Goal: Task Accomplishment & Management: Manage account settings

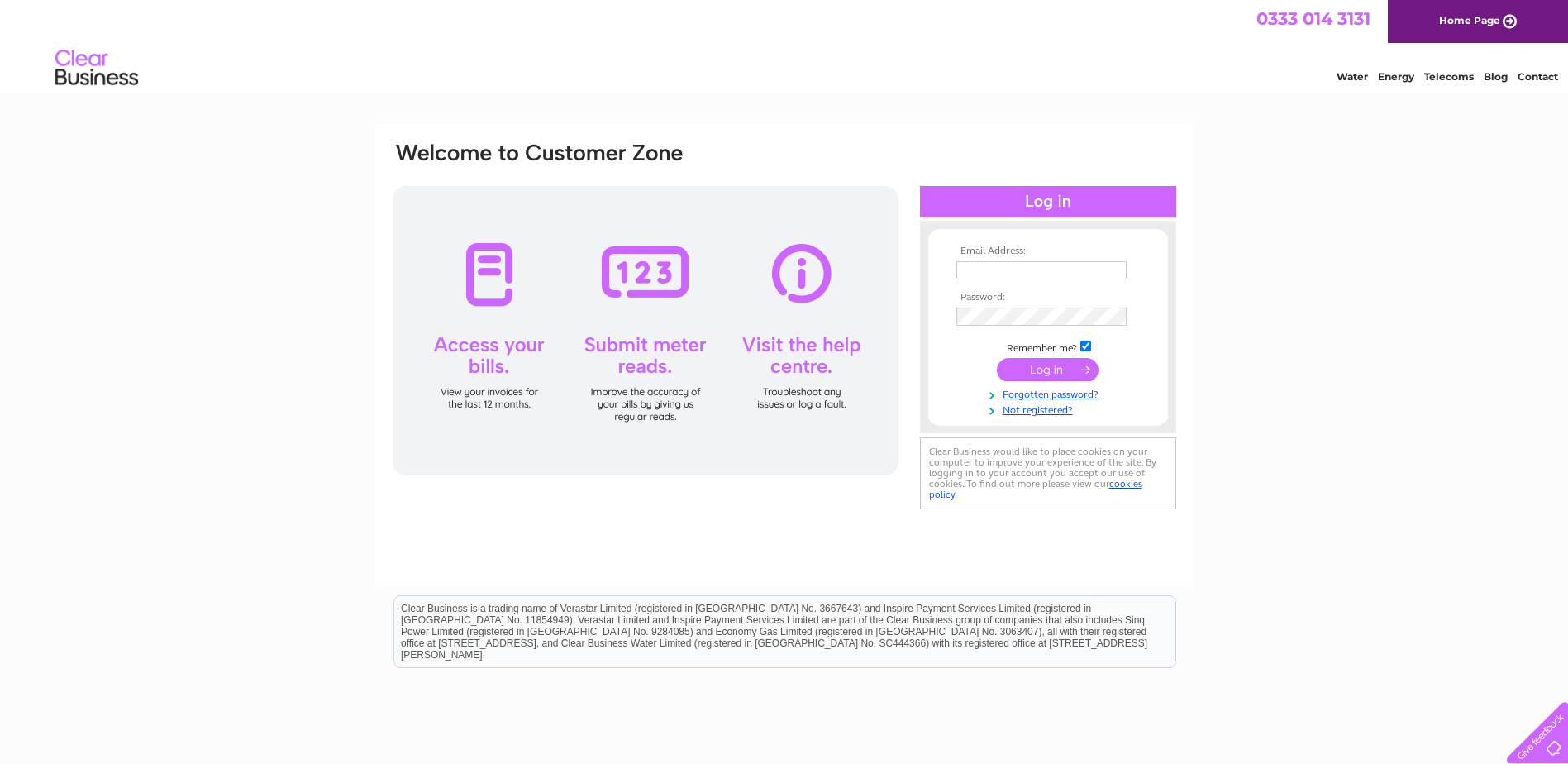
type input "assistant.accountant@cplfoods.co.uk"
click at [1049, 367] on input "submit" at bounding box center [1047, 369] width 101 height 23
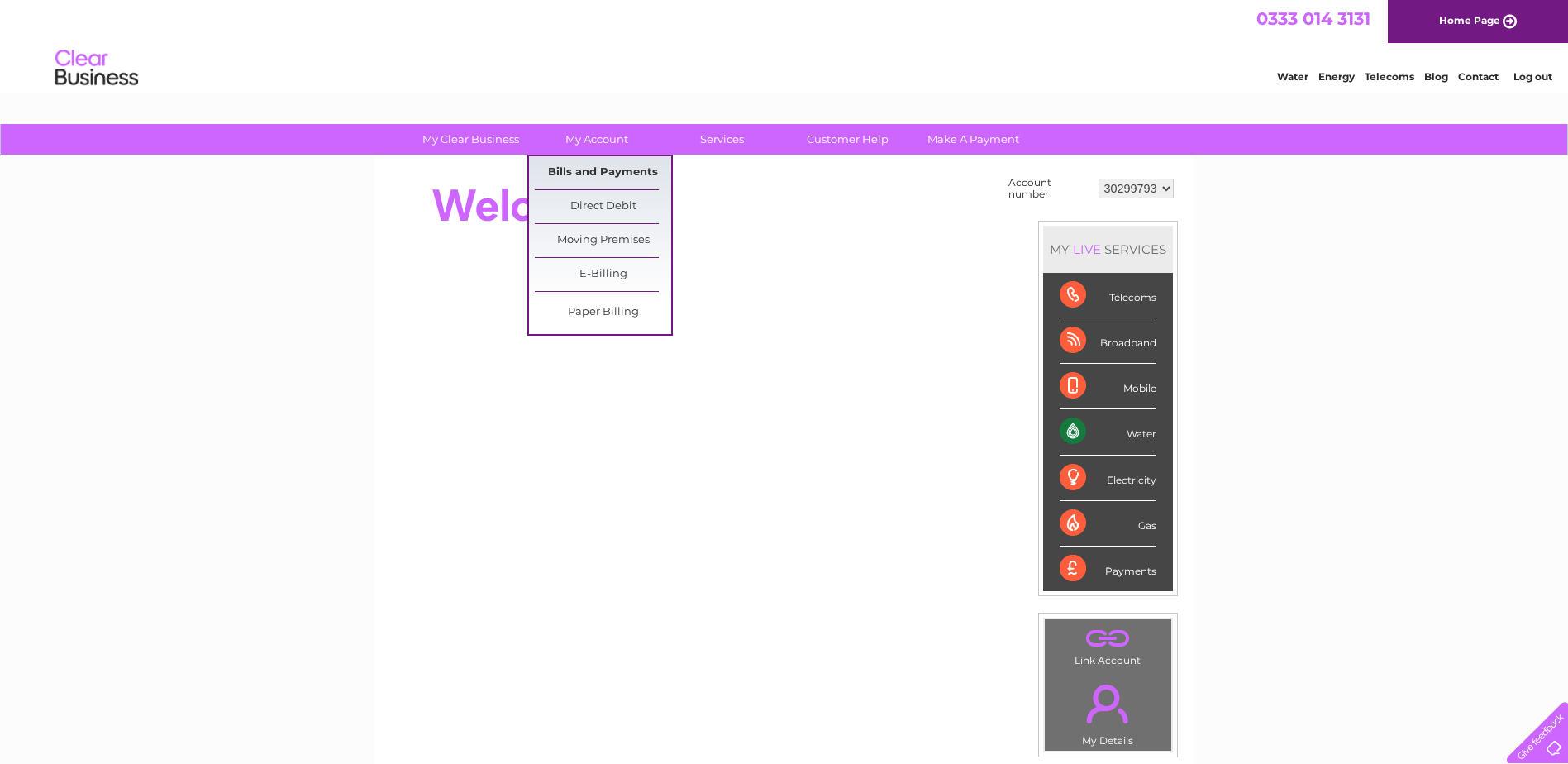
click at [594, 172] on link "Bills and Payments" at bounding box center [603, 172] width 136 height 33
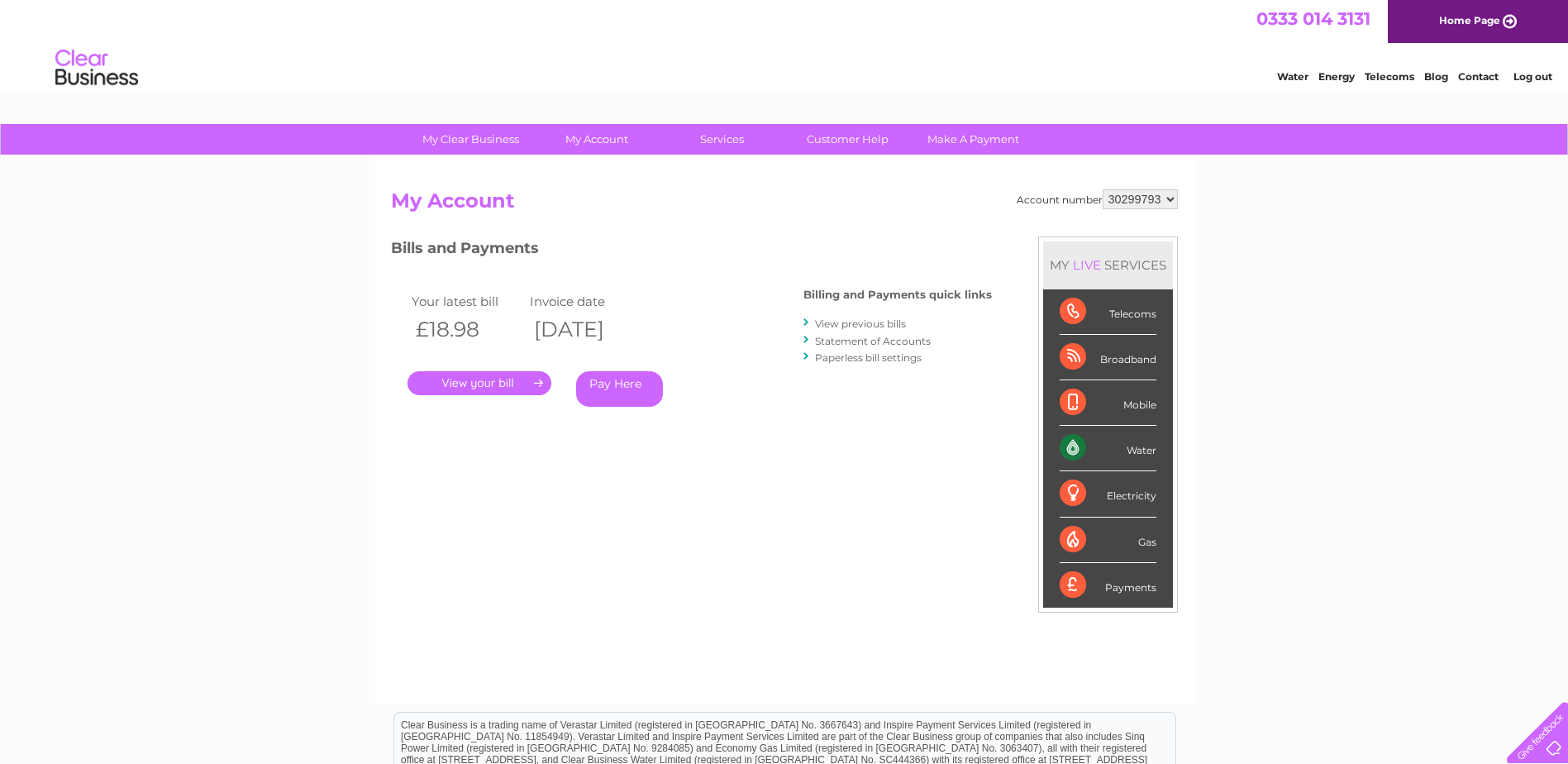
click at [507, 382] on link "." at bounding box center [479, 382] width 144 height 24
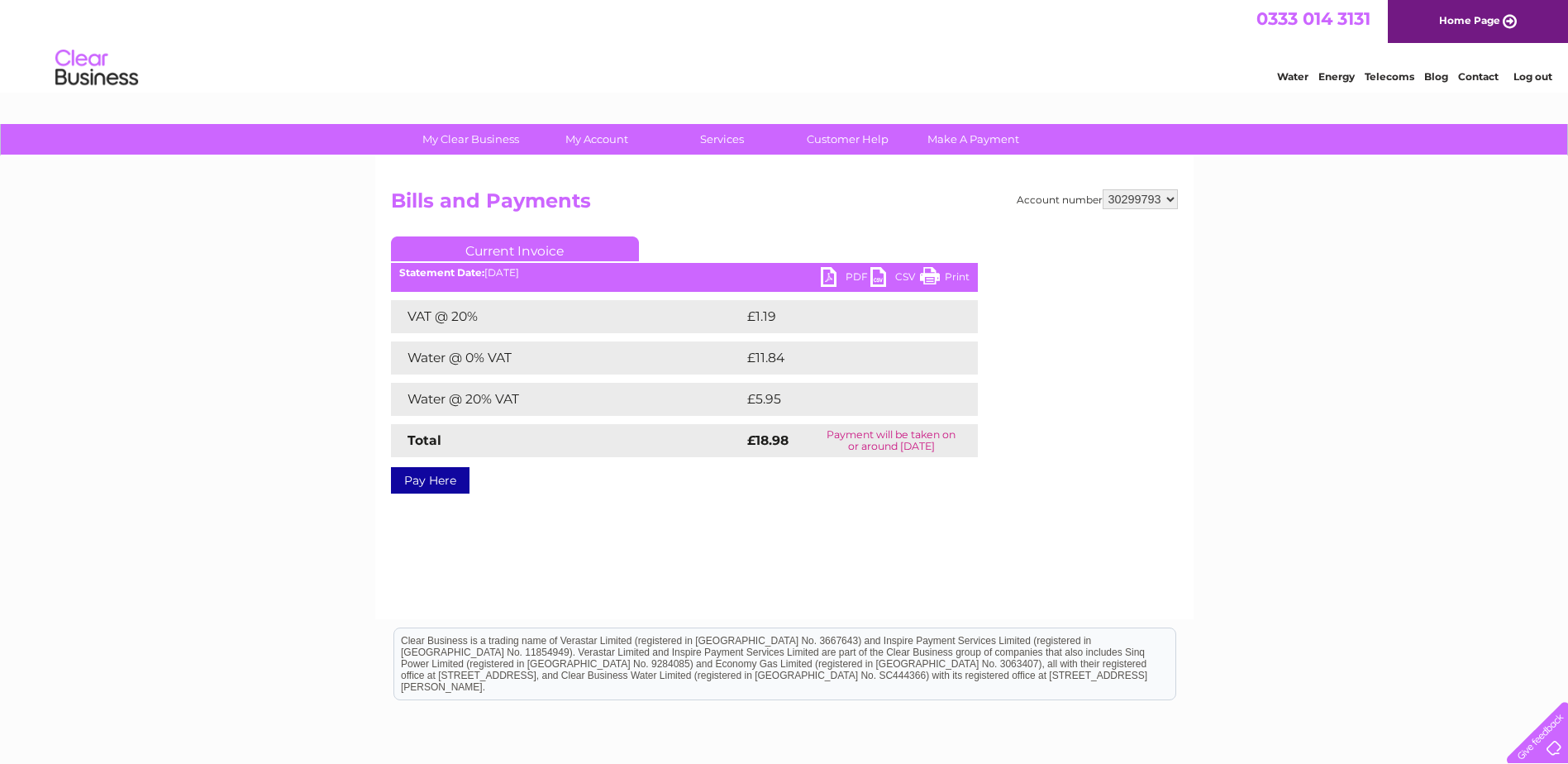
click at [850, 278] on link "PDF" at bounding box center [846, 278] width 49 height 24
